Goal: Information Seeking & Learning: Find specific fact

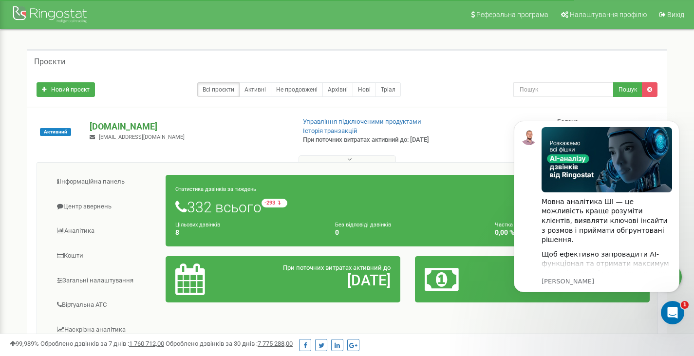
click at [104, 127] on p "[DOMAIN_NAME]" at bounding box center [188, 126] width 197 height 13
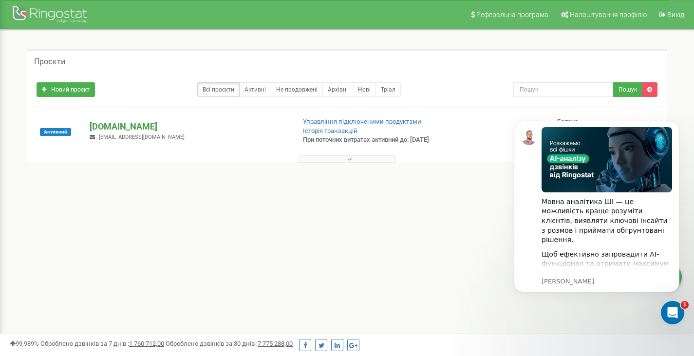
click at [104, 127] on p "[DOMAIN_NAME]" at bounding box center [188, 126] width 197 height 13
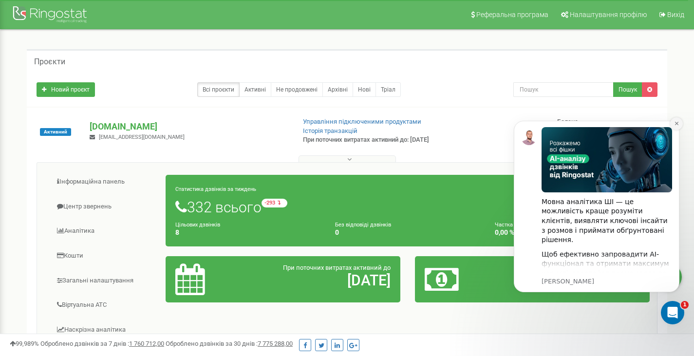
click at [675, 122] on icon "Dismiss notification" at bounding box center [676, 123] width 5 height 5
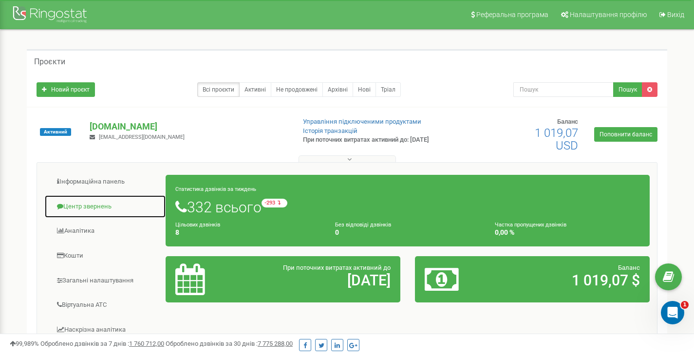
click at [85, 212] on link "Центр звернень" at bounding box center [105, 207] width 122 height 24
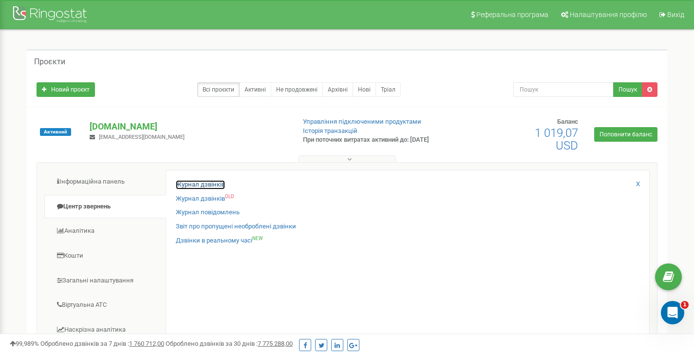
click at [208, 182] on link "Журнал дзвінків" at bounding box center [200, 184] width 49 height 9
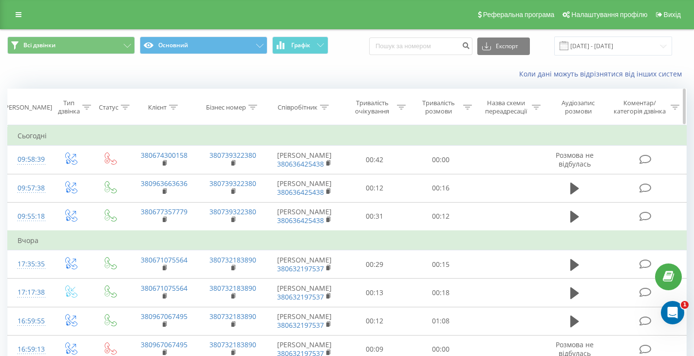
click at [180, 107] on div "Клієнт" at bounding box center [164, 107] width 69 height 8
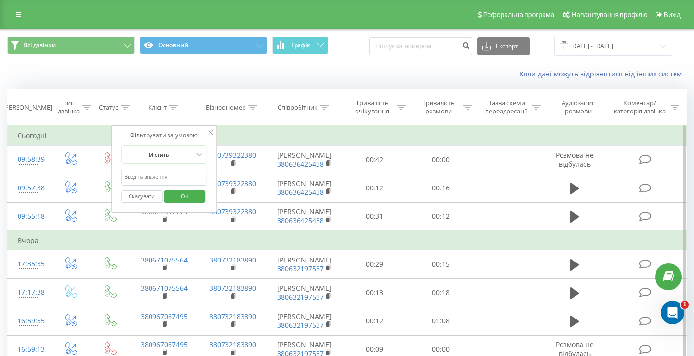
click at [136, 178] on input "text" at bounding box center [164, 177] width 86 height 17
paste input "380677734104"
type input "380677734104"
click at [185, 198] on span "OK" at bounding box center [184, 195] width 27 height 15
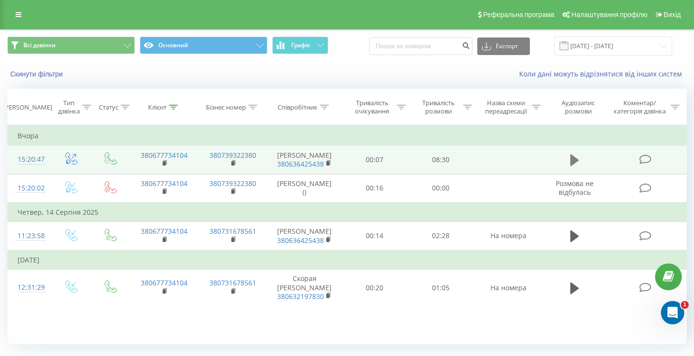
click at [573, 159] on icon at bounding box center [574, 160] width 9 height 12
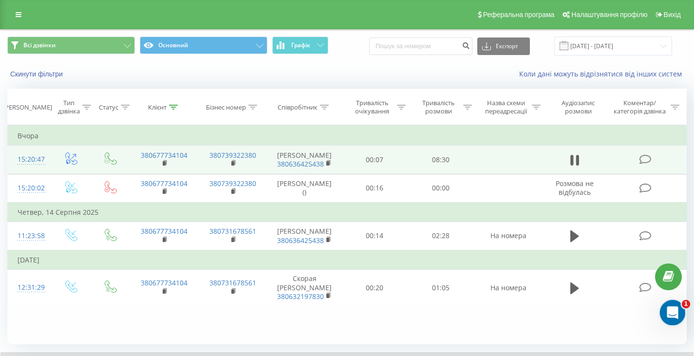
click at [670, 313] on icon "Відкрити програму для спілкування Intercom" at bounding box center [671, 311] width 16 height 16
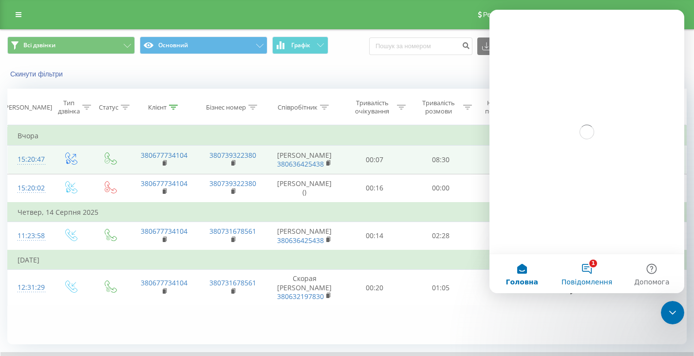
click at [581, 275] on button "1 Повідомлення" at bounding box center [586, 273] width 65 height 39
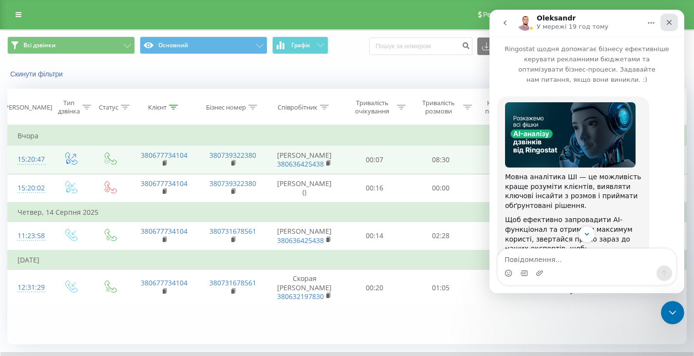
click at [668, 22] on icon "Закрити" at bounding box center [669, 22] width 5 height 5
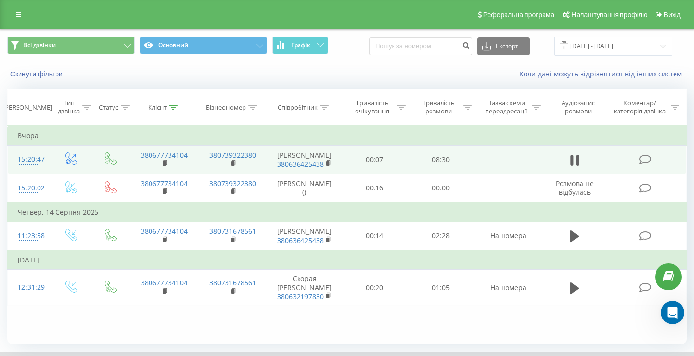
scroll to position [155, 0]
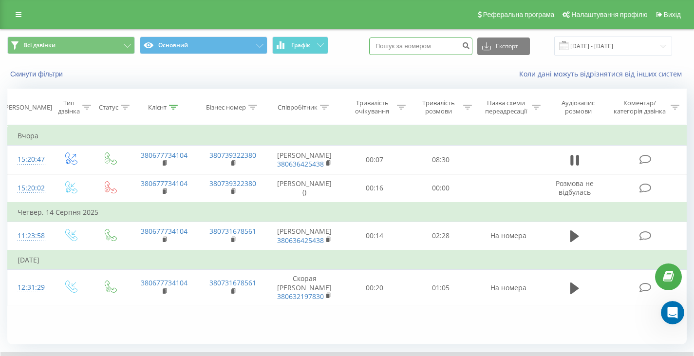
click at [400, 44] on input at bounding box center [420, 46] width 103 height 18
paste input "0967067495"
type input "0967067495"
click at [472, 45] on button "submit" at bounding box center [465, 46] width 13 height 18
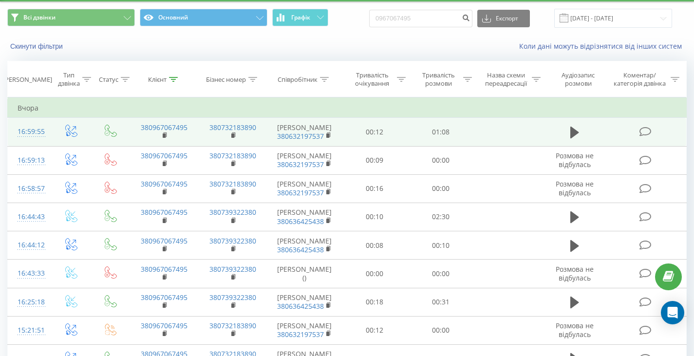
scroll to position [49, 0]
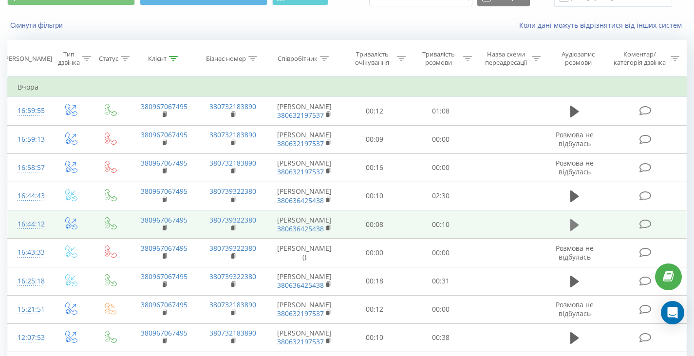
click at [570, 229] on button at bounding box center [574, 225] width 15 height 15
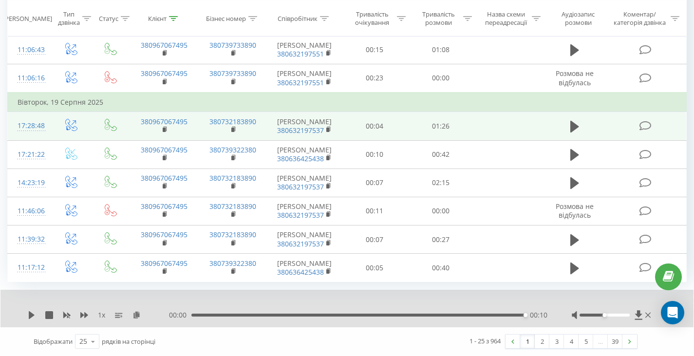
scroll to position [664, 0]
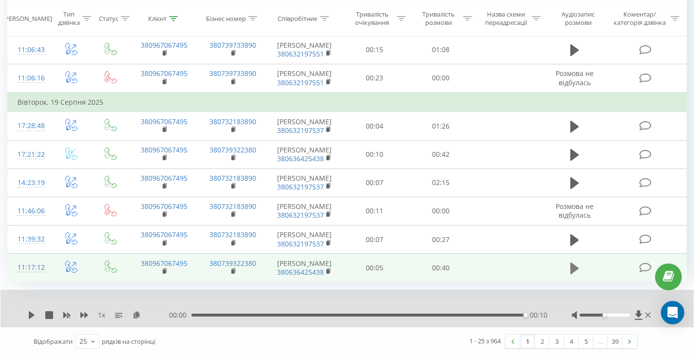
click at [572, 272] on icon at bounding box center [574, 268] width 9 height 12
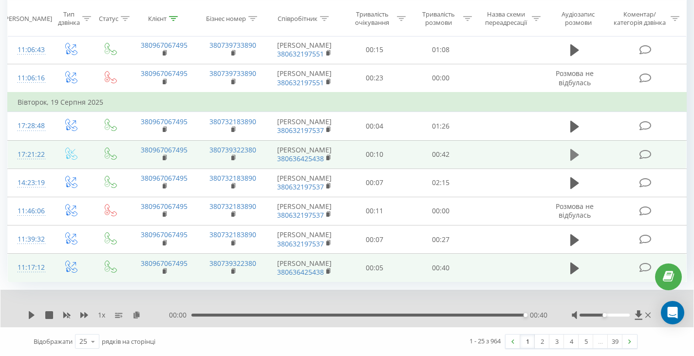
click at [574, 157] on icon at bounding box center [574, 155] width 9 height 12
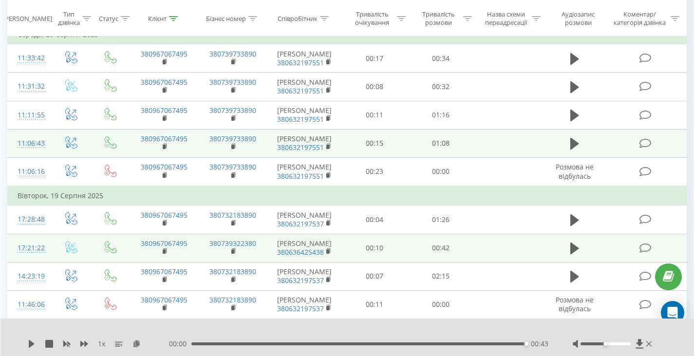
scroll to position [469, 0]
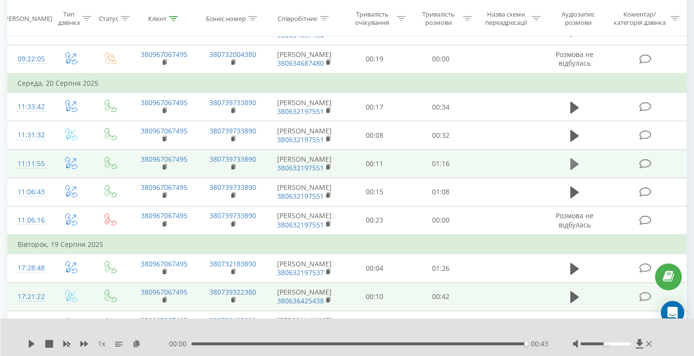
click at [577, 170] on icon at bounding box center [574, 164] width 9 height 12
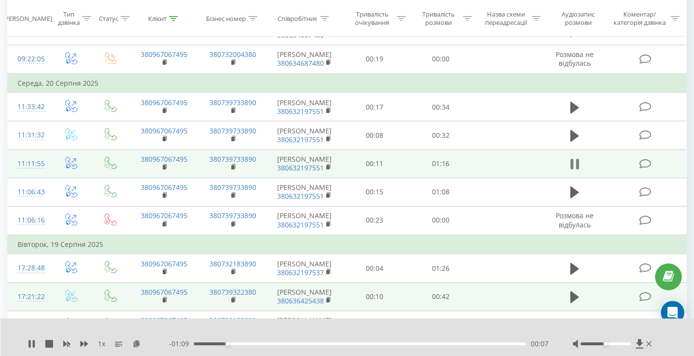
click at [573, 171] on icon at bounding box center [574, 164] width 9 height 14
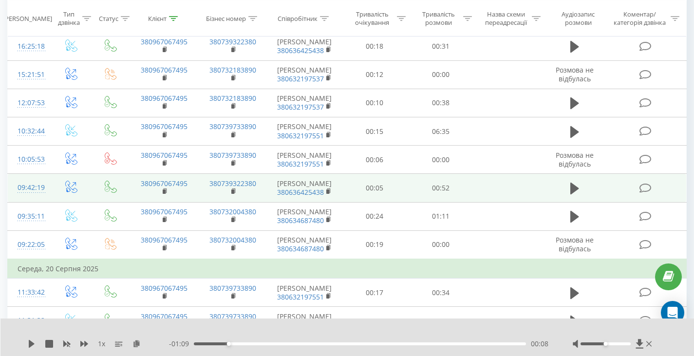
scroll to position [274, 0]
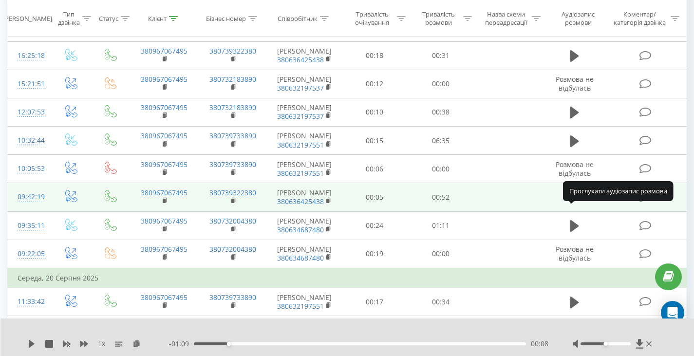
click at [575, 204] on icon at bounding box center [574, 198] width 9 height 12
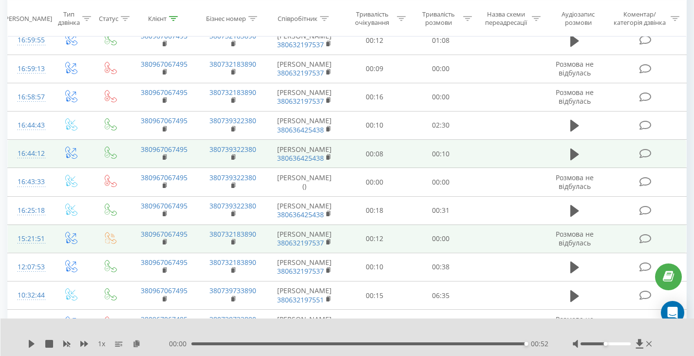
scroll to position [97, 0]
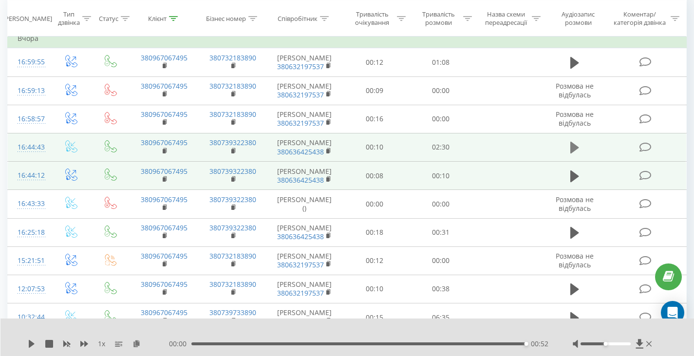
click at [575, 148] on icon at bounding box center [574, 148] width 9 height 12
click at [103, 347] on span "1 x" at bounding box center [101, 344] width 7 height 10
click at [101, 341] on span "1 x" at bounding box center [101, 344] width 7 height 10
click at [98, 341] on span "1 x" at bounding box center [101, 344] width 7 height 10
click at [101, 344] on span "1 x" at bounding box center [101, 344] width 7 height 10
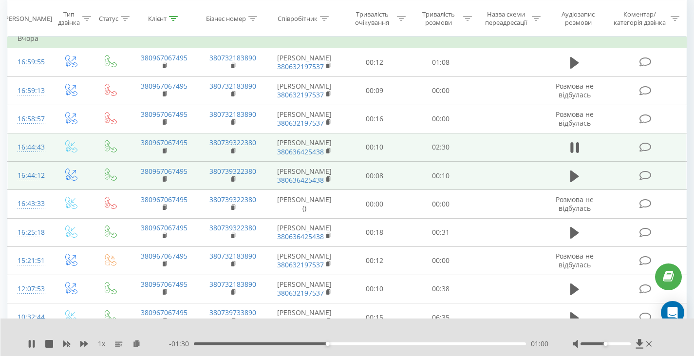
click at [363, 341] on div "- 01:30 01:00 01:00" at bounding box center [358, 344] width 379 height 10
click at [392, 345] on div "01:30" at bounding box center [360, 343] width 332 height 3
click at [443, 343] on div "01:53" at bounding box center [360, 343] width 332 height 3
click at [505, 344] on div "01:54" at bounding box center [360, 343] width 332 height 3
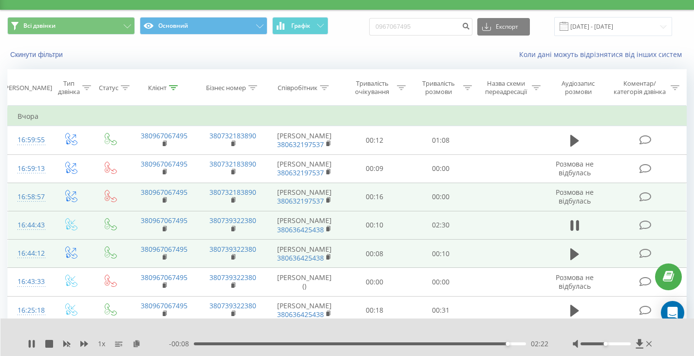
scroll to position [0, 0]
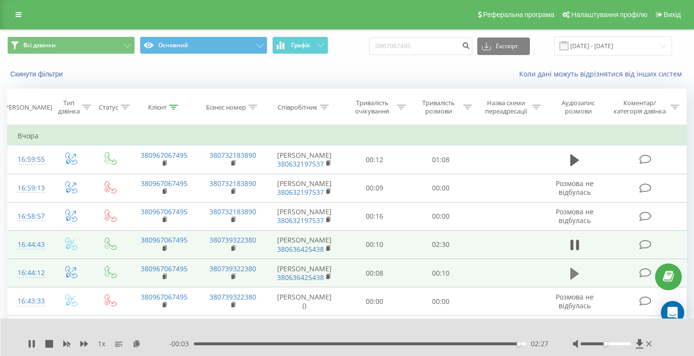
click at [577, 275] on icon at bounding box center [574, 273] width 9 height 12
click at [575, 277] on icon at bounding box center [574, 274] width 9 height 14
click at [176, 110] on div at bounding box center [173, 107] width 9 height 8
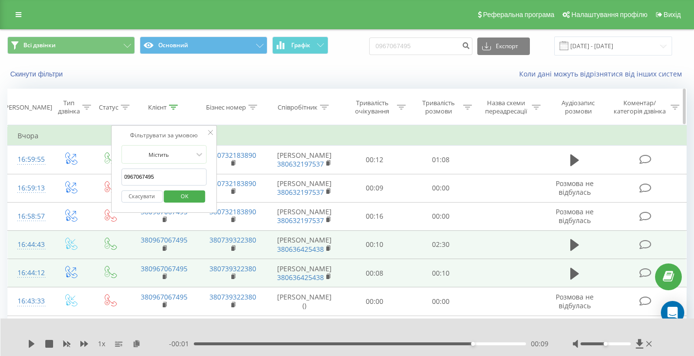
drag, startPoint x: 208, startPoint y: 132, endPoint x: 300, endPoint y: 116, distance: 94.0
click at [208, 132] on icon at bounding box center [210, 132] width 5 height 5
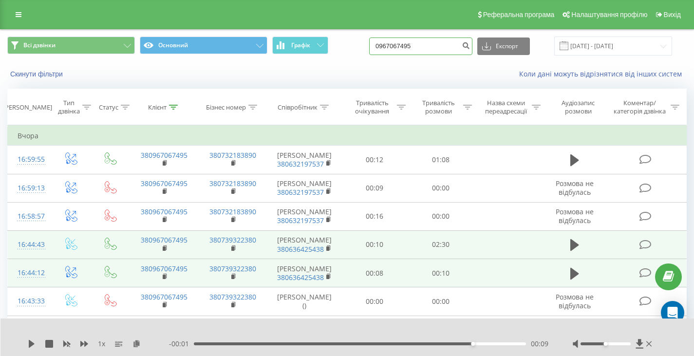
click at [443, 44] on input "0967067495" at bounding box center [420, 46] width 103 height 18
drag, startPoint x: 443, startPoint y: 44, endPoint x: 321, endPoint y: 47, distance: 121.8
click at [321, 47] on div "Всі дзвінки Основний Графік 0967067495 Експорт .csv .xls .xlsx 22.05.2025 - 22.…" at bounding box center [346, 46] width 679 height 19
paste input "380677734104"
type input "380677734104"
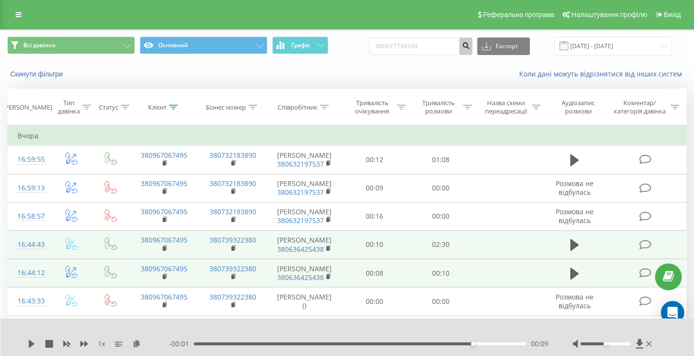
click at [472, 48] on button "submit" at bounding box center [465, 46] width 13 height 18
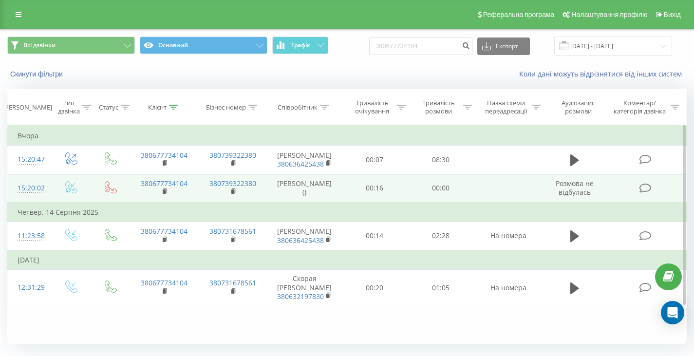
click at [576, 191] on span "Розмова не відбулась" at bounding box center [575, 188] width 38 height 18
